Goal: Find specific page/section

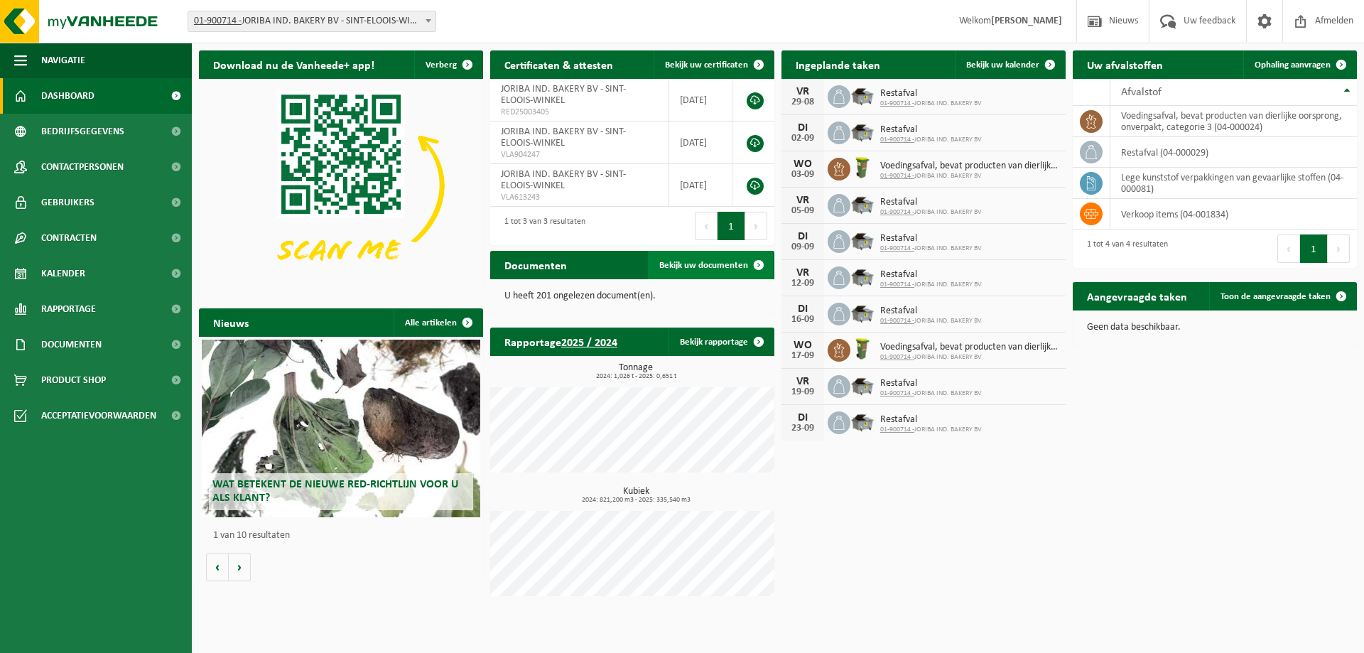
click at [716, 273] on link "Bekijk uw documenten" at bounding box center [710, 265] width 125 height 28
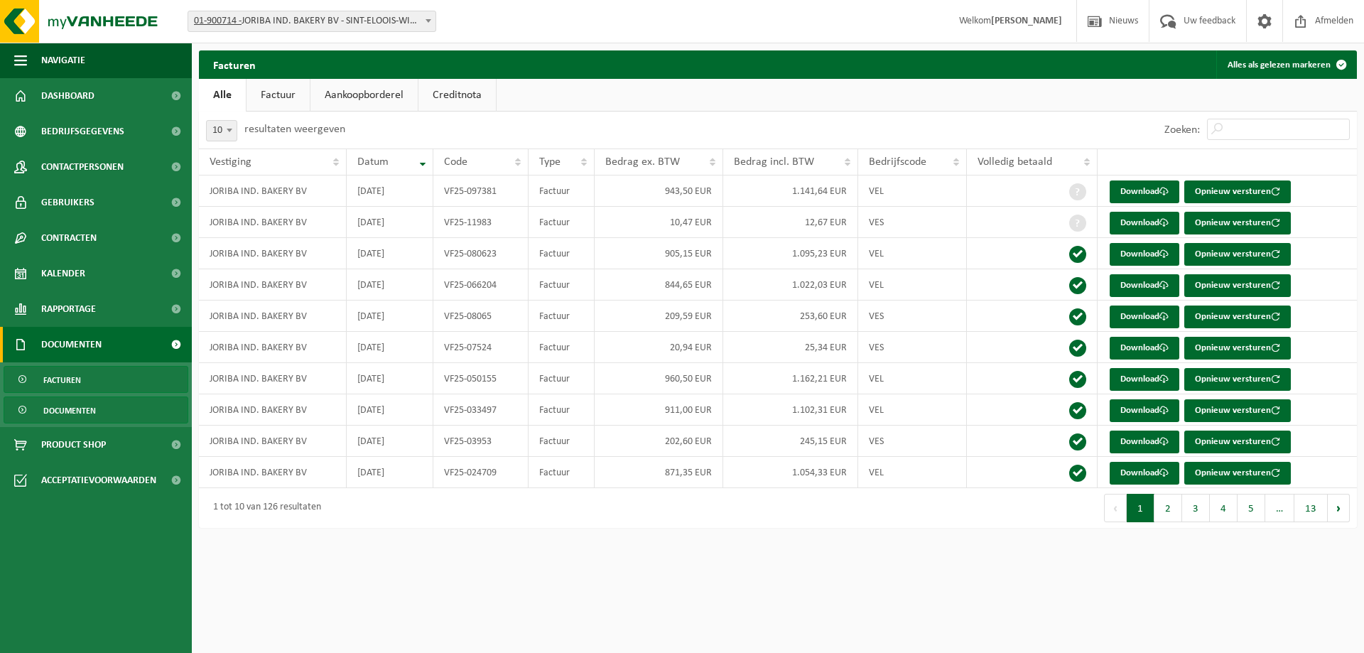
click at [100, 402] on link "Documenten" at bounding box center [96, 409] width 185 height 27
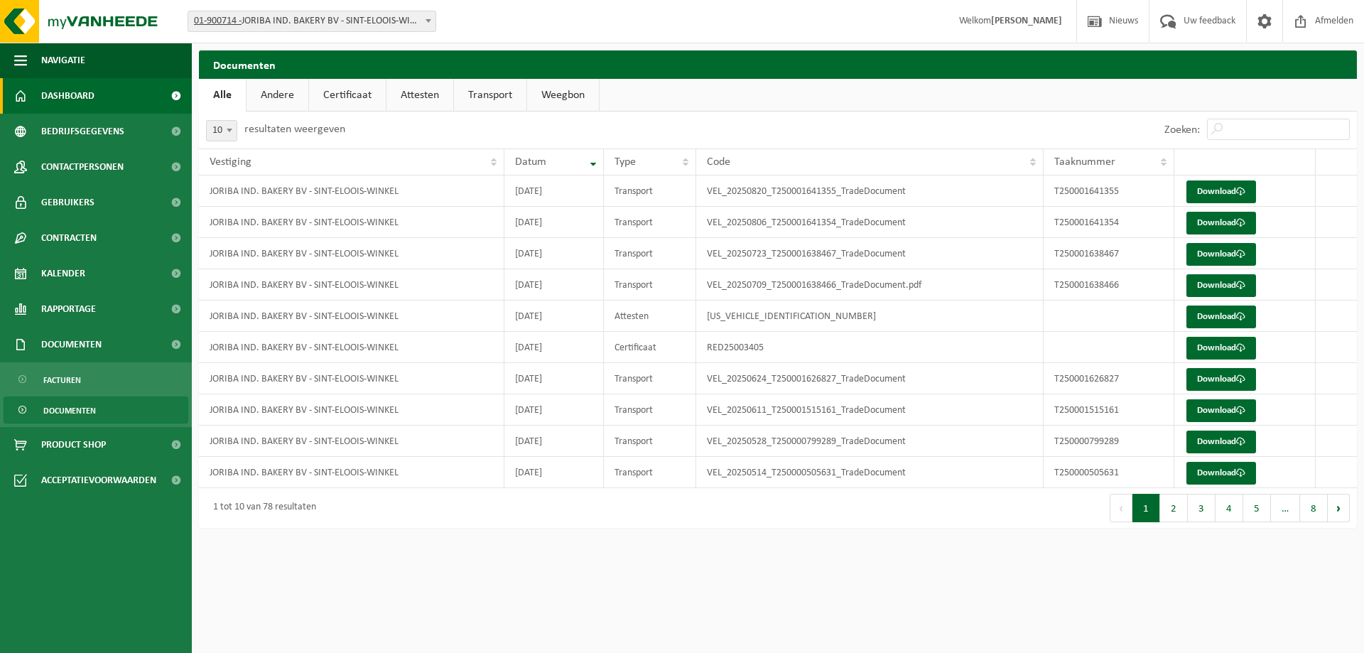
click at [94, 101] on span "Dashboard" at bounding box center [67, 96] width 53 height 36
